Goal: Register for event/course

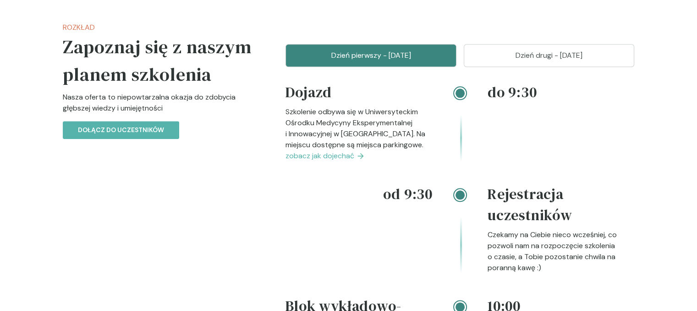
scroll to position [1081, 0]
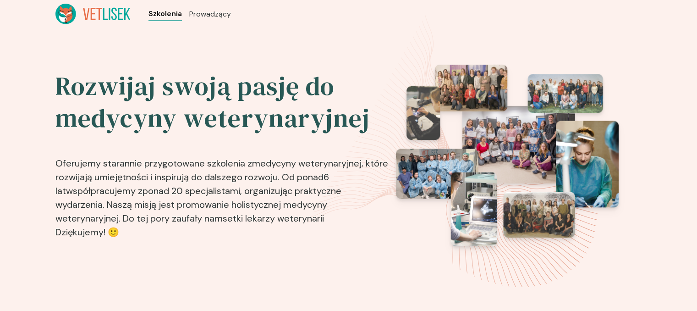
click at [171, 15] on span "Szkolenia" at bounding box center [164, 13] width 33 height 11
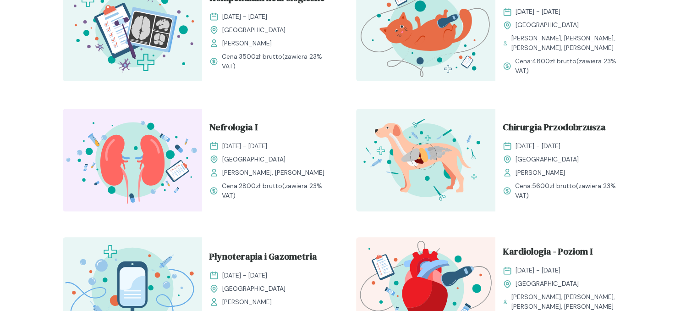
scroll to position [623, 0]
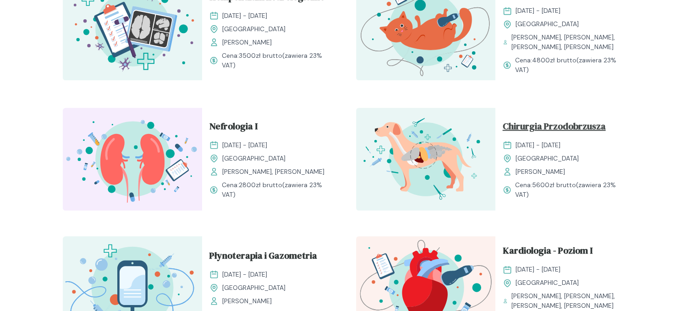
click at [526, 122] on span "Chirurgia Przodobrzusza" at bounding box center [553, 127] width 103 height 17
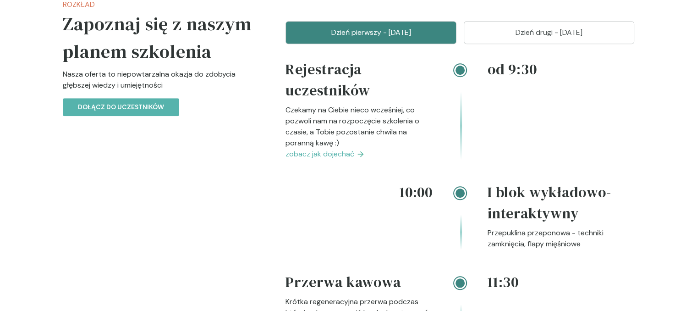
scroll to position [751, 0]
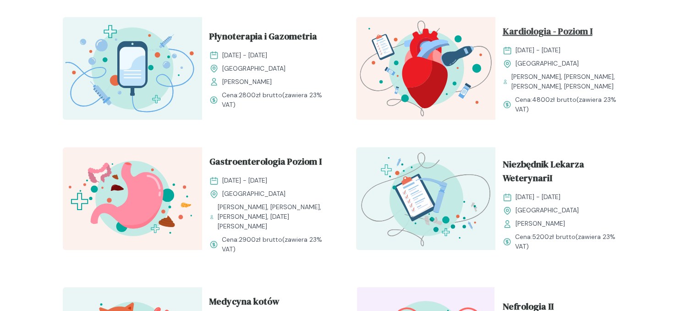
scroll to position [843, 0]
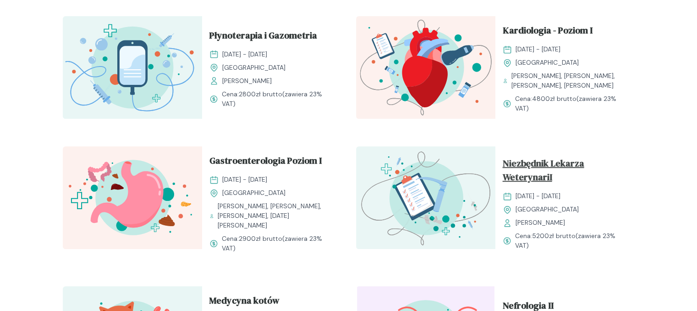
click at [529, 170] on span "Niezbędnik Lekarza WeterynariI" at bounding box center [564, 171] width 125 height 31
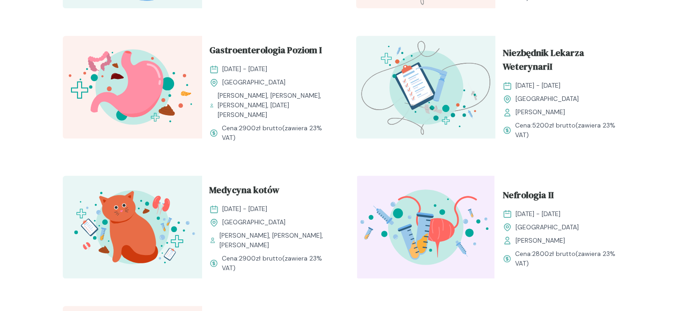
scroll to position [953, 0]
click at [441, 118] on img at bounding box center [425, 87] width 139 height 103
click at [521, 62] on span "Niezbędnik Lekarza WeterynariI" at bounding box center [564, 61] width 125 height 31
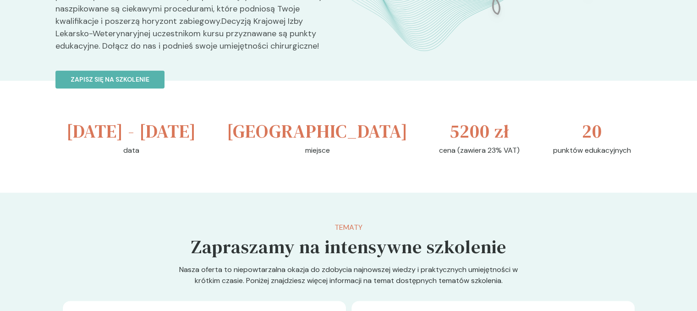
scroll to position [293, 0]
click at [350, 148] on div "[GEOGRAPHIC_DATA] miejsce" at bounding box center [317, 136] width 176 height 38
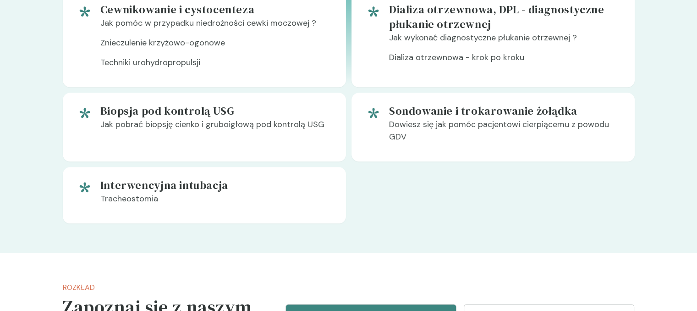
scroll to position [879, 0]
